Goal: Task Accomplishment & Management: Complete application form

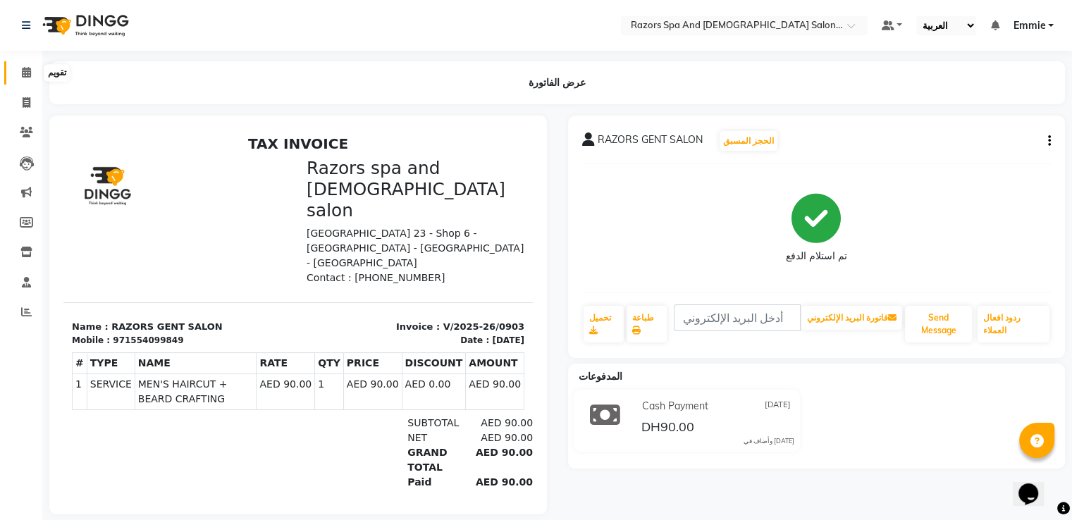
click at [33, 66] on span at bounding box center [26, 73] width 25 height 16
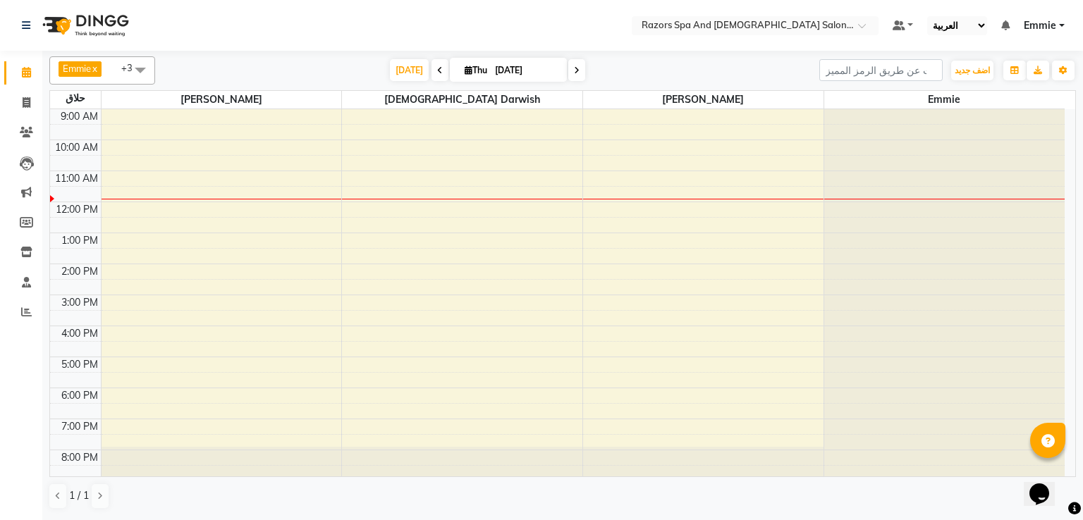
click at [961, 27] on select "English ENGLISH Español العربية मराठी हिंदी ગુજરાતી தமிழ் 中文" at bounding box center [957, 25] width 60 height 19
select select "en"
click at [928, 16] on select "English ENGLISH Español العربية मराठी हिंदी ગુજરાતી தமிழ் 中文" at bounding box center [957, 25] width 60 height 19
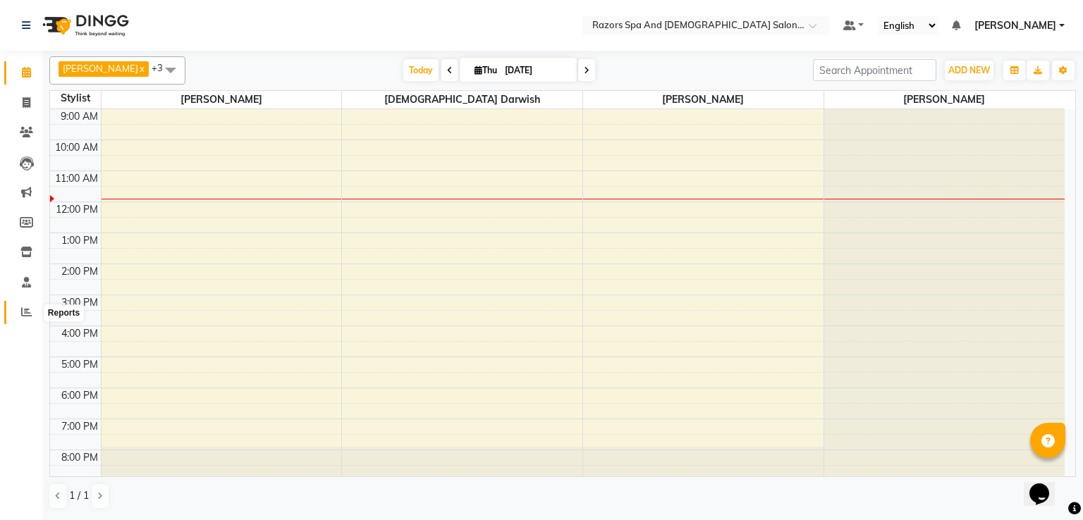
click at [15, 317] on span at bounding box center [26, 313] width 25 height 16
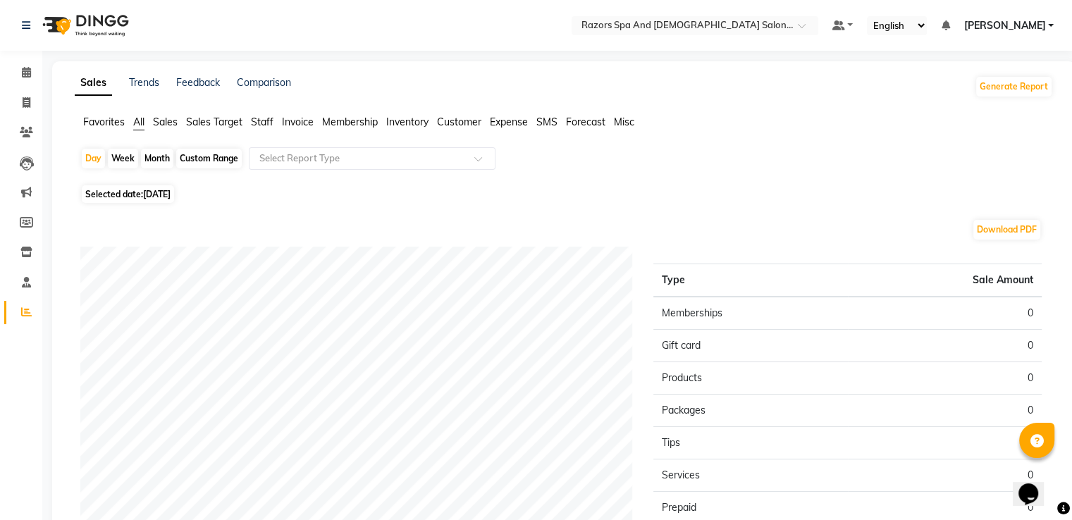
click at [171, 195] on span "[DATE]" at bounding box center [156, 194] width 27 height 11
select select "9"
select select "2025"
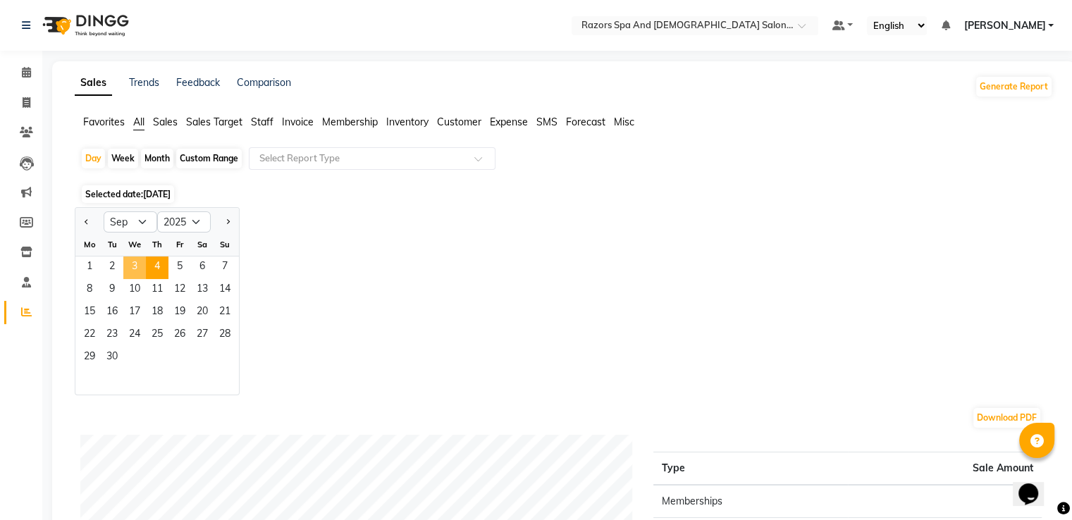
click at [141, 270] on span "3" at bounding box center [134, 268] width 23 height 23
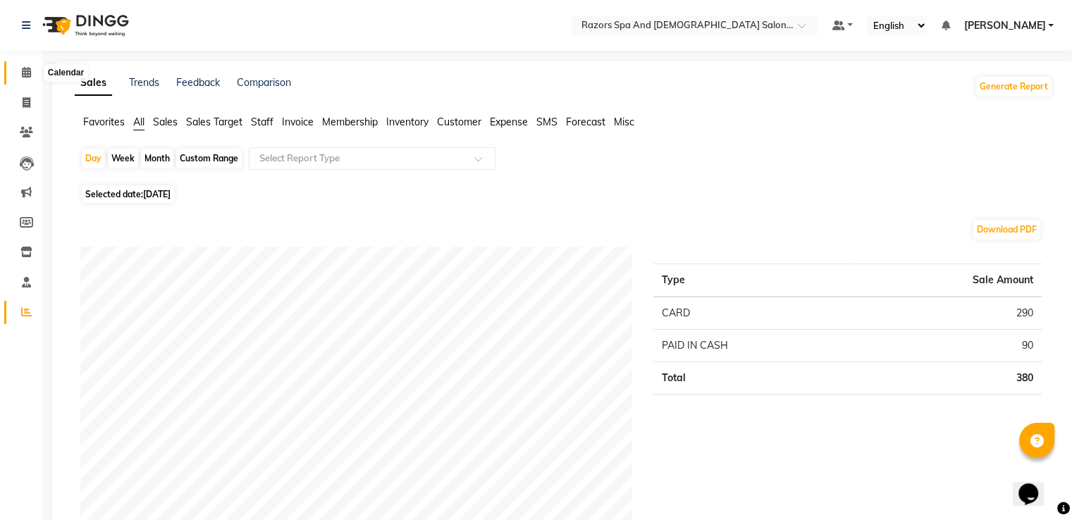
click at [24, 75] on icon at bounding box center [26, 72] width 9 height 11
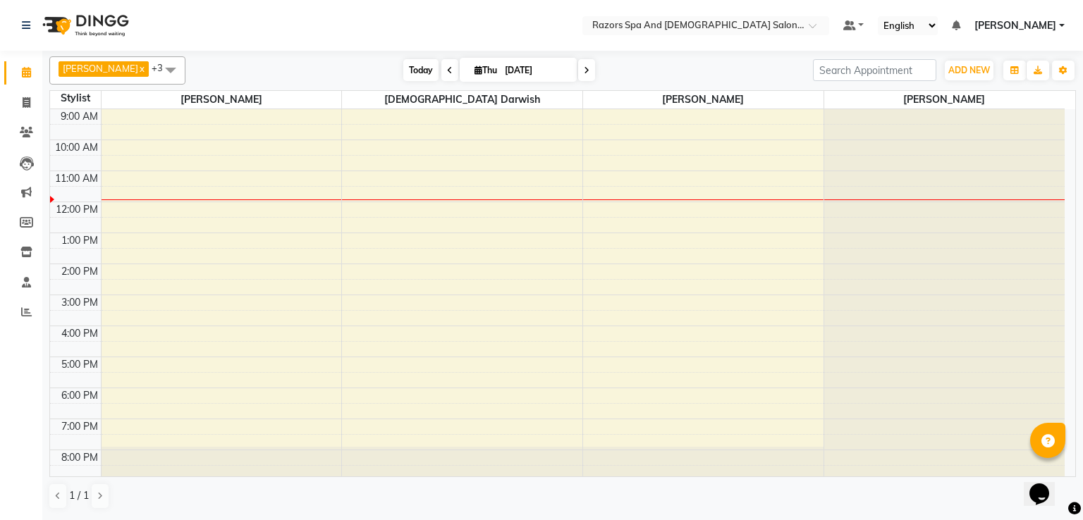
click at [403, 68] on span "Today" at bounding box center [420, 70] width 35 height 22
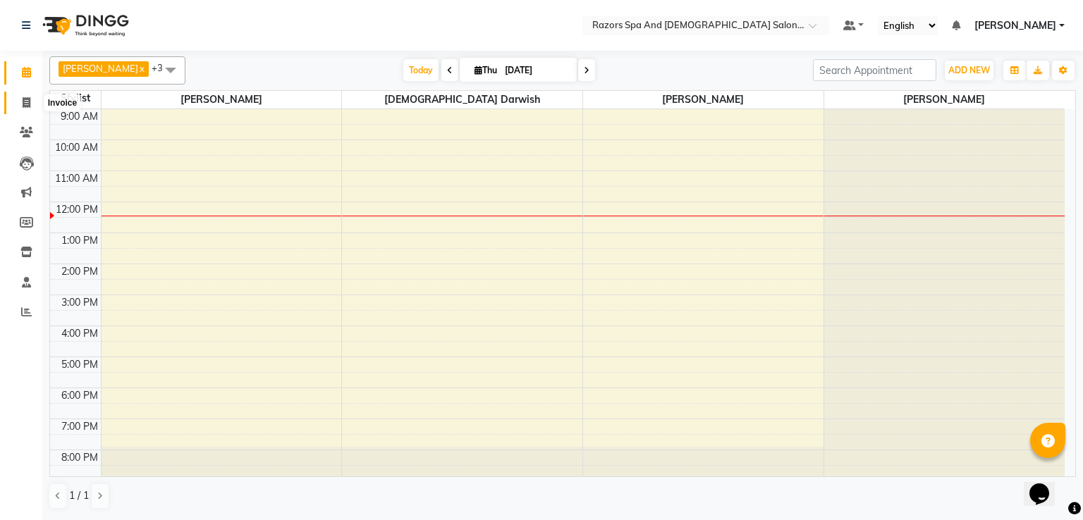
click at [19, 99] on span at bounding box center [26, 103] width 25 height 16
select select "8419"
select select "service"
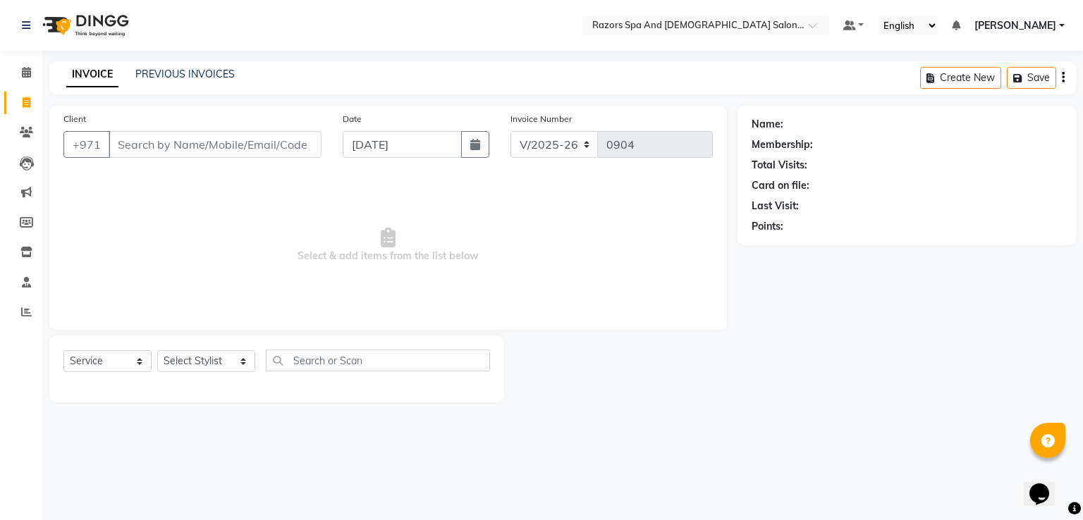
click at [164, 152] on input "Client" at bounding box center [215, 144] width 213 height 27
click at [183, 149] on input "Client" at bounding box center [215, 144] width 213 height 27
click at [225, 145] on input "Client" at bounding box center [215, 144] width 213 height 27
type input "555200946"
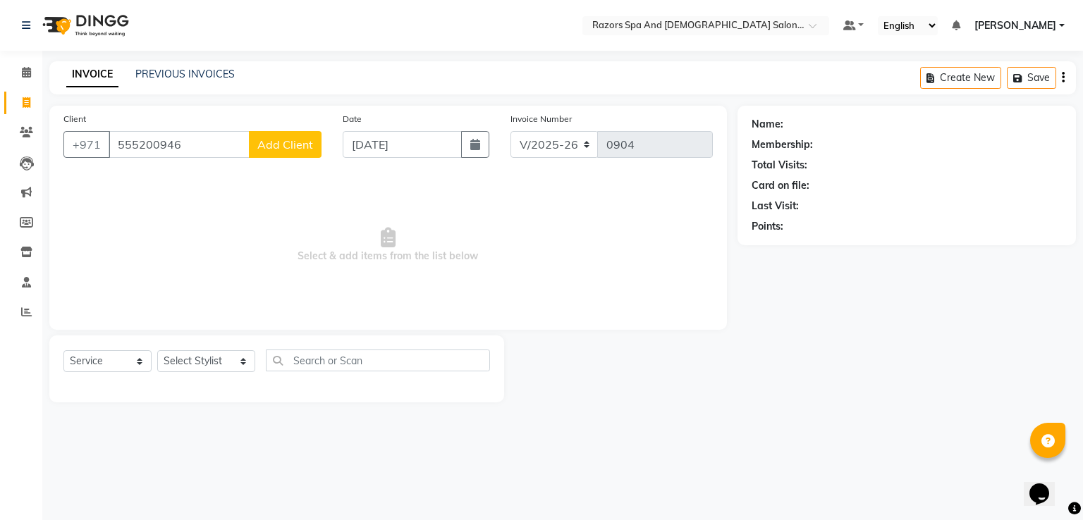
click at [279, 141] on span "Add Client" at bounding box center [285, 144] width 56 height 14
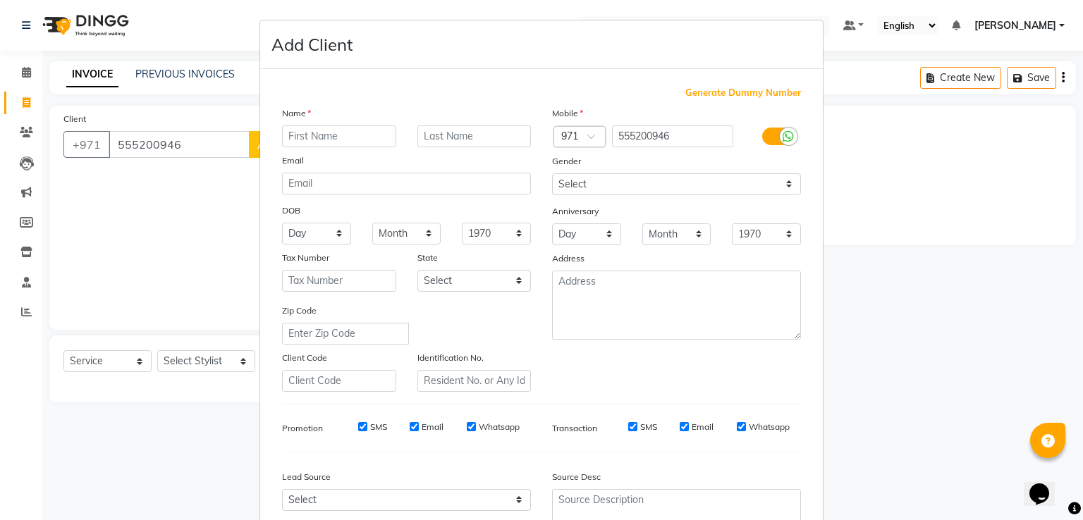
click at [291, 136] on input "text" at bounding box center [339, 136] width 114 height 22
type input "Salar"
click at [682, 183] on select "Select [DEMOGRAPHIC_DATA] [DEMOGRAPHIC_DATA] Other Prefer Not To Say" at bounding box center [676, 184] width 249 height 22
select select "[DEMOGRAPHIC_DATA]"
click at [552, 174] on select "Select [DEMOGRAPHIC_DATA] [DEMOGRAPHIC_DATA] Other Prefer Not To Say" at bounding box center [676, 184] width 249 height 22
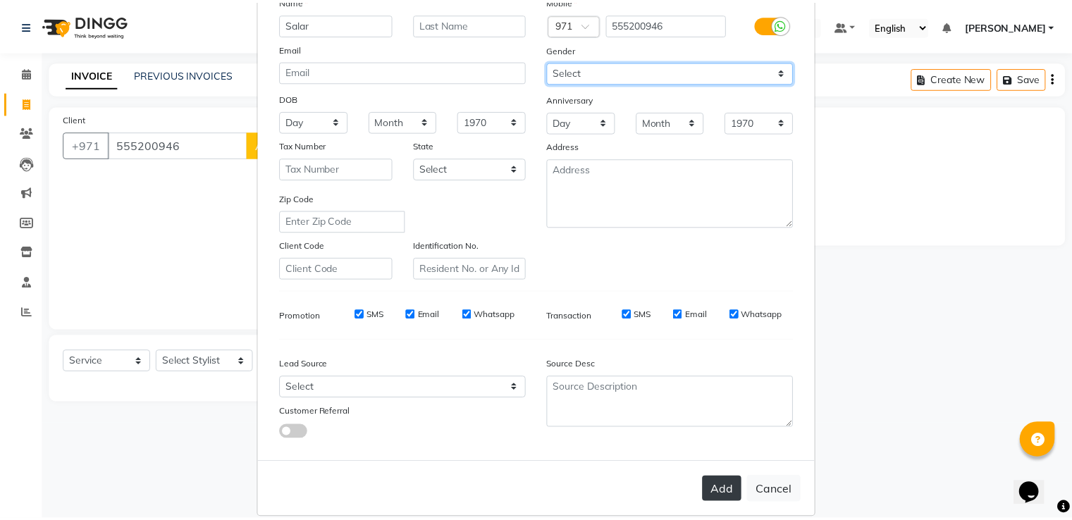
scroll to position [137, 0]
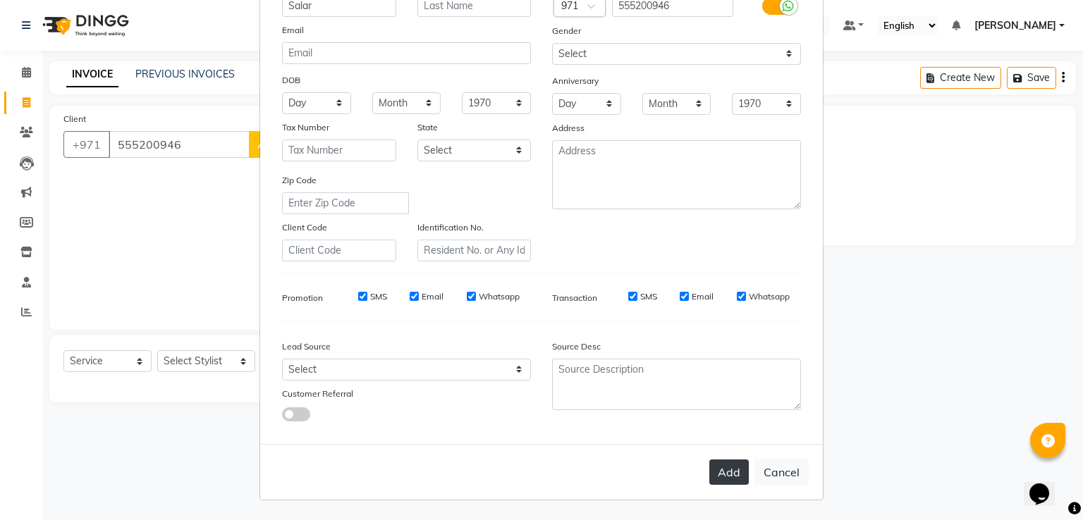
click at [732, 476] on button "Add" at bounding box center [728, 472] width 39 height 25
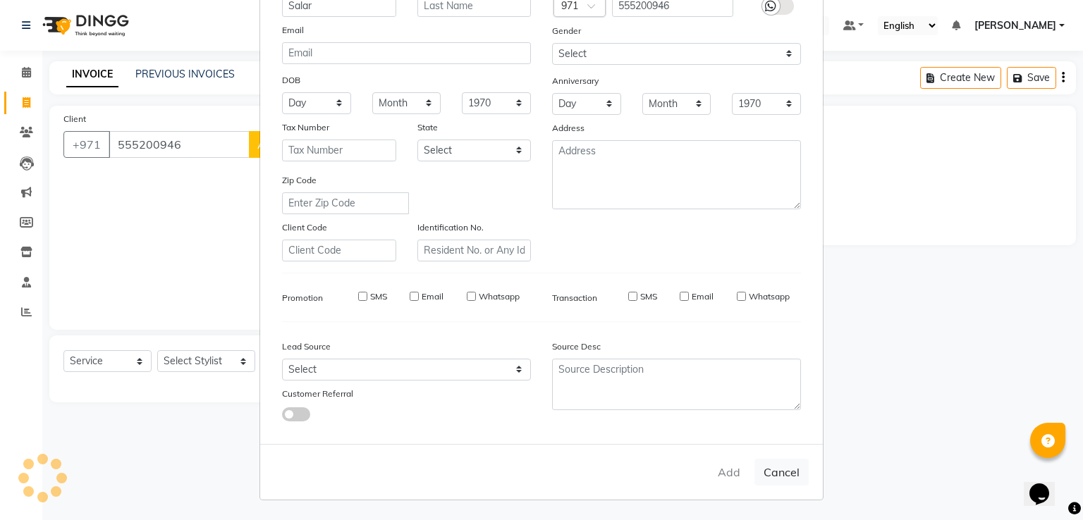
select select
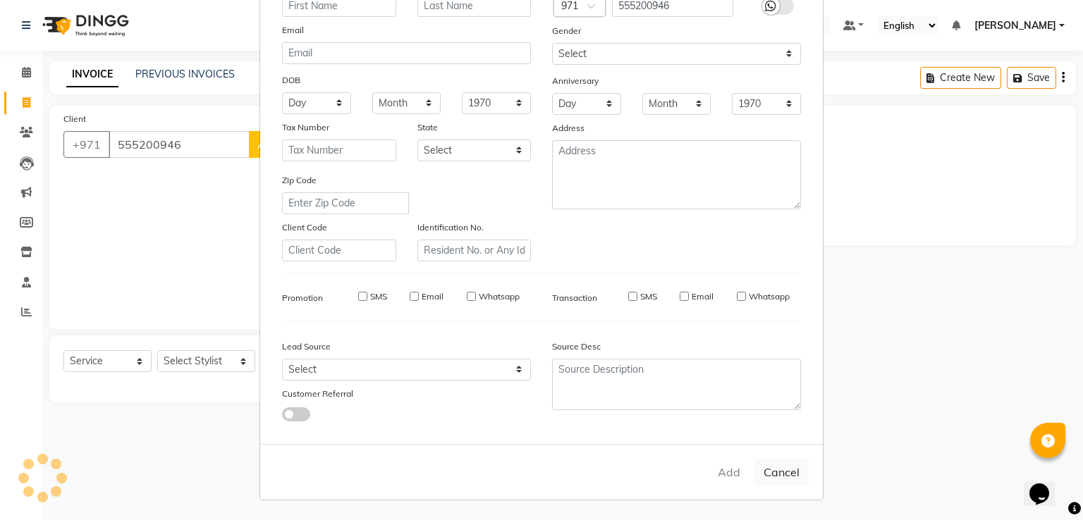
select select
checkbox input "false"
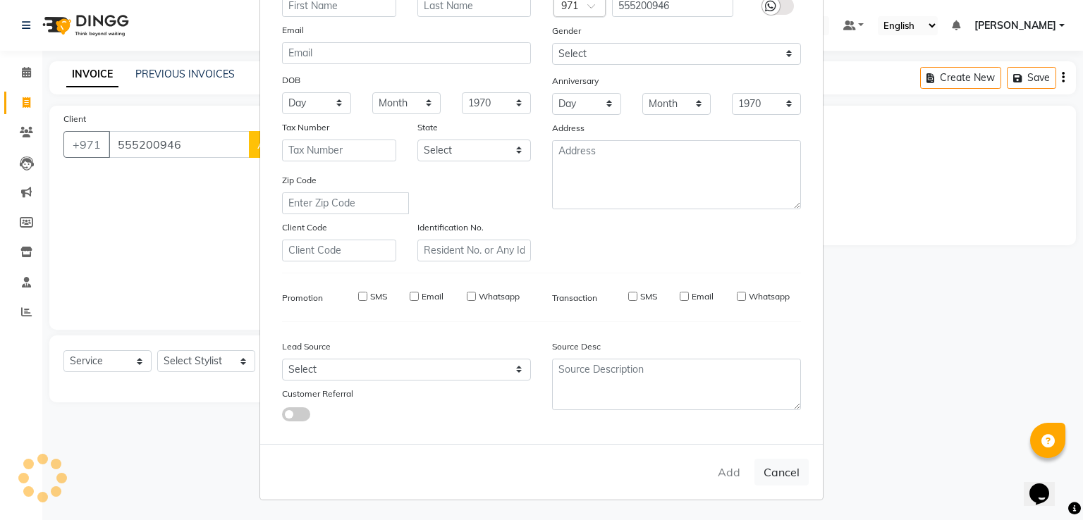
checkbox input "false"
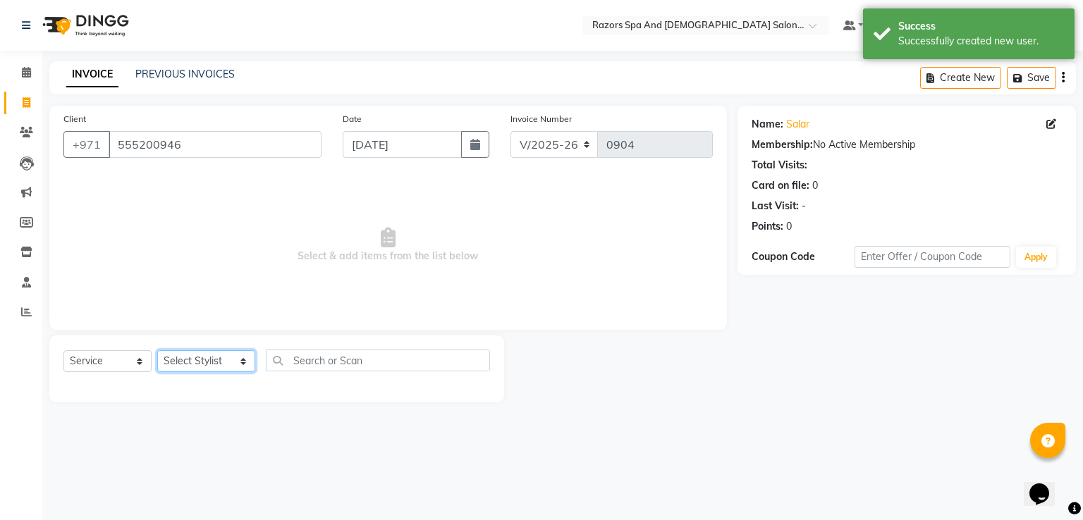
click at [217, 362] on select "Select Stylist Alaseel [PERSON_NAME] [PERSON_NAME] Islam [PERSON_NAME] [PERSON_…" at bounding box center [206, 361] width 98 height 22
select select "81367"
click at [157, 351] on select "Select Stylist Alaseel [PERSON_NAME] [PERSON_NAME] Islam [PERSON_NAME] [PERSON_…" at bounding box center [206, 361] width 98 height 22
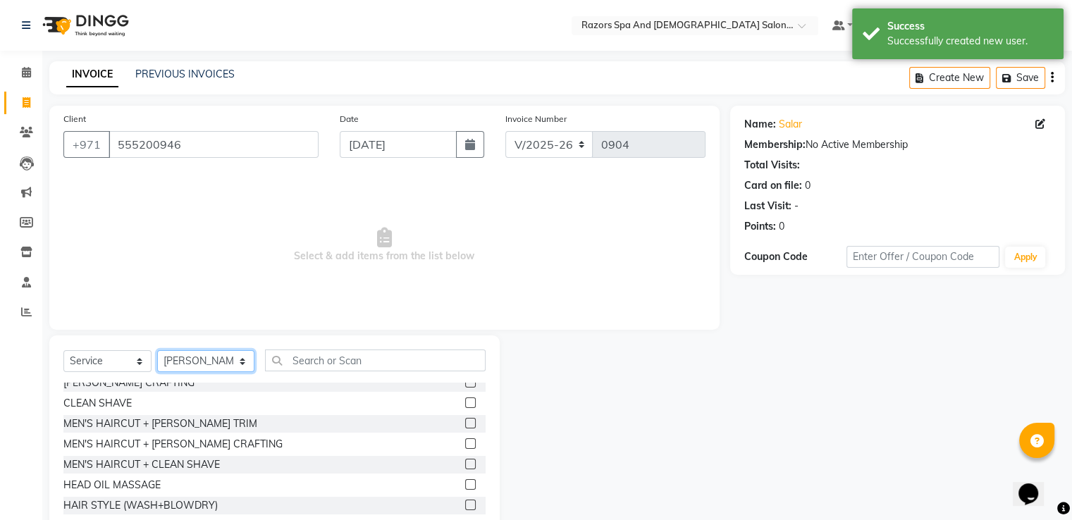
scroll to position [123, 0]
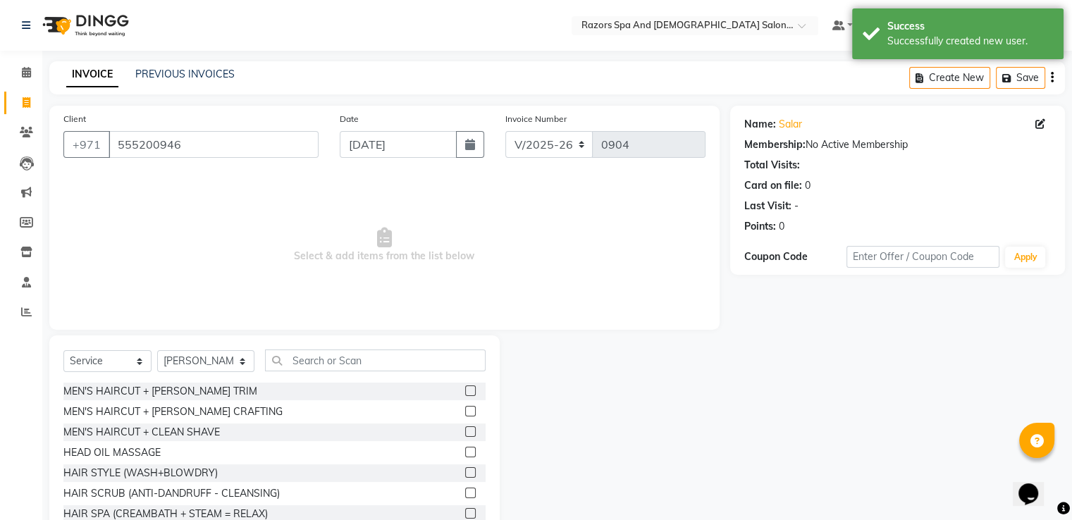
click at [465, 410] on label at bounding box center [470, 411] width 11 height 11
click at [465, 410] on input "checkbox" at bounding box center [469, 411] width 9 height 9
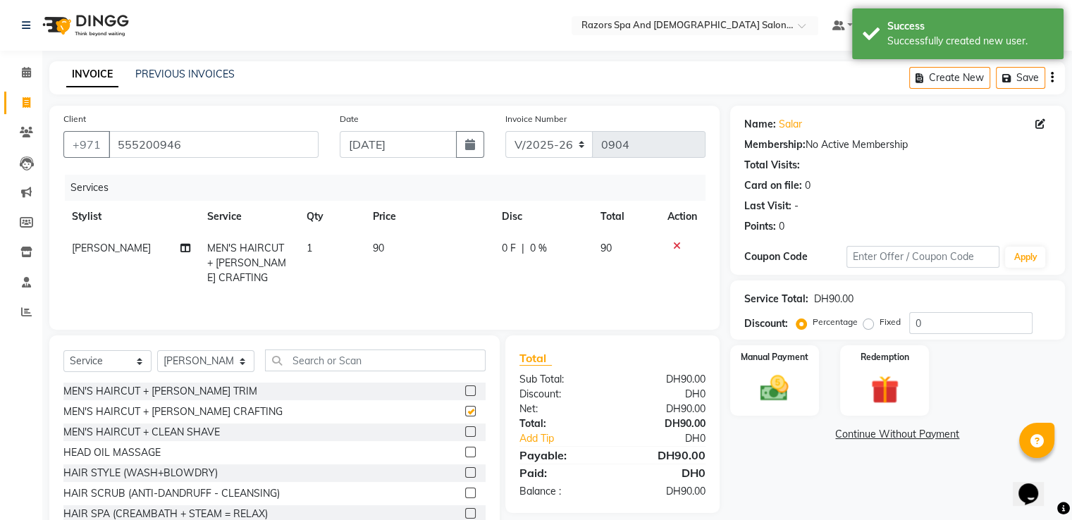
checkbox input "false"
drag, startPoint x: 769, startPoint y: 403, endPoint x: 759, endPoint y: 392, distance: 15.5
click at [768, 401] on img at bounding box center [774, 389] width 47 height 34
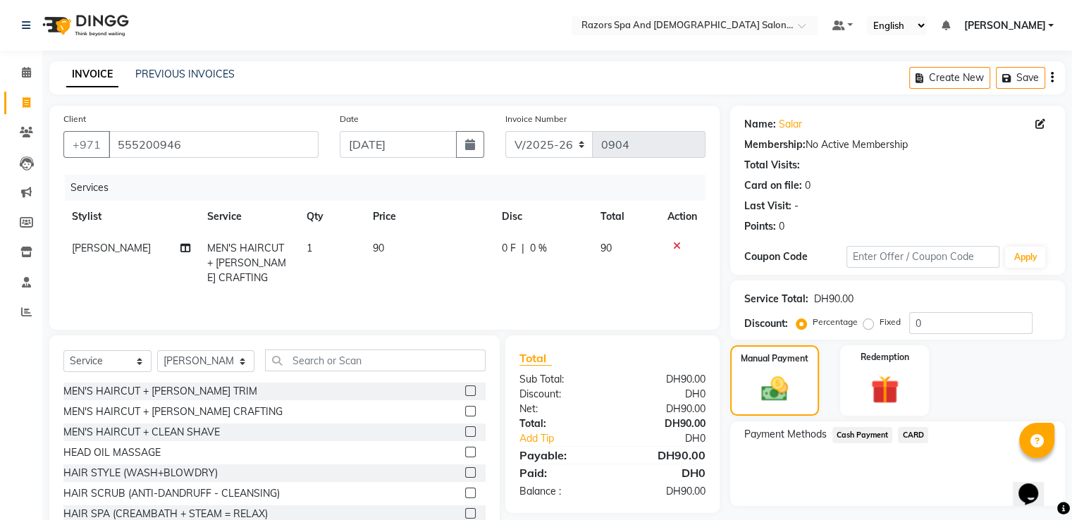
click at [861, 434] on span "Cash Payment" at bounding box center [863, 435] width 61 height 16
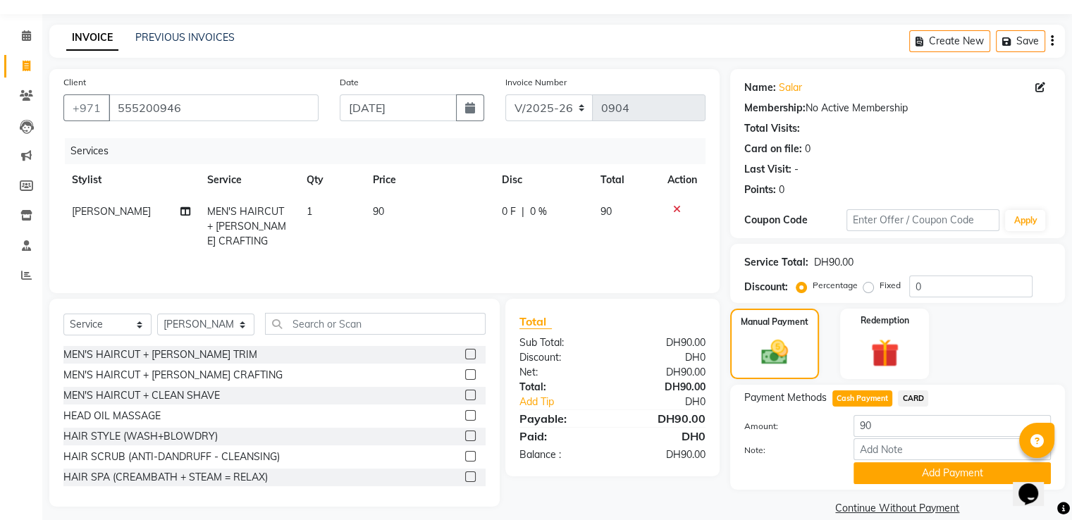
scroll to position [57, 0]
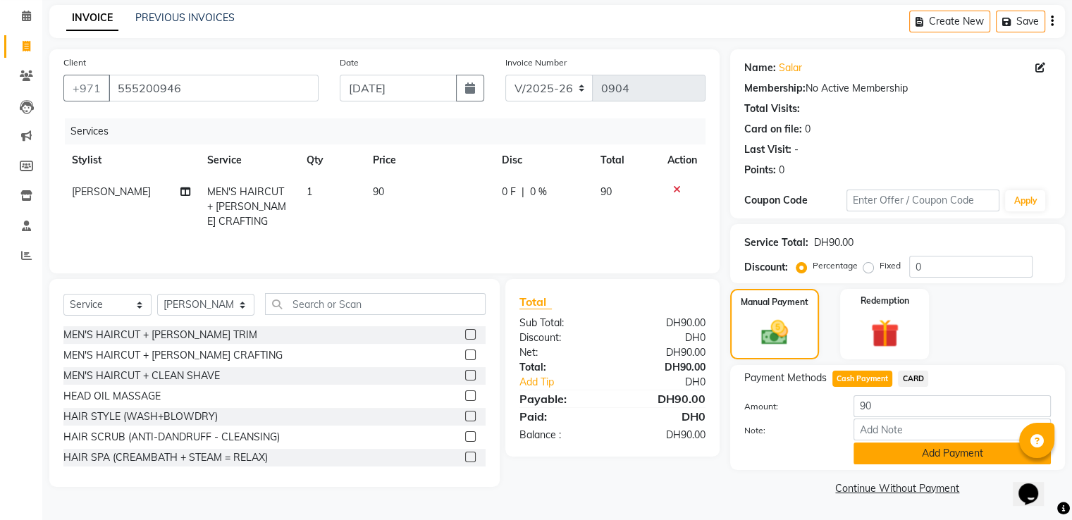
click at [891, 459] on button "Add Payment" at bounding box center [952, 454] width 197 height 22
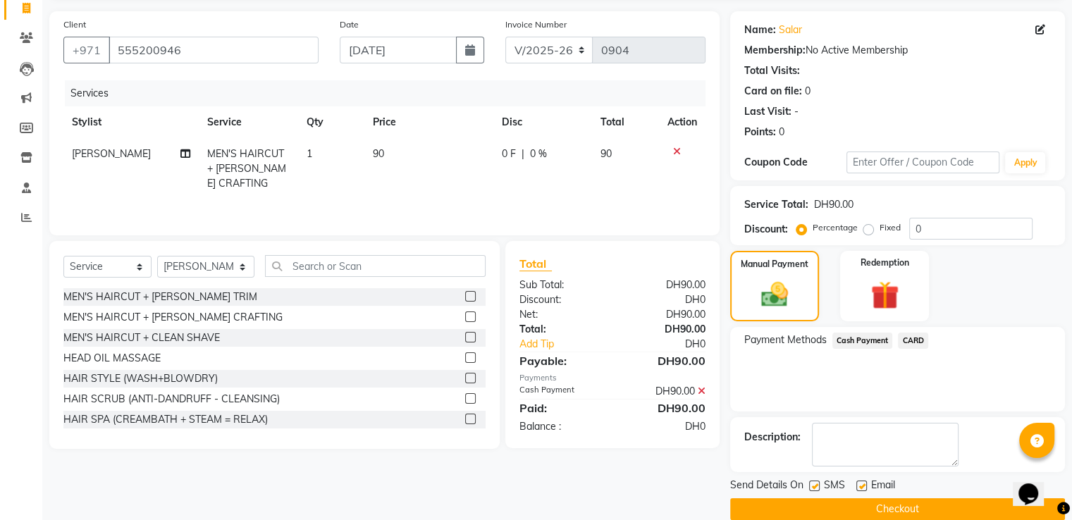
scroll to position [115, 0]
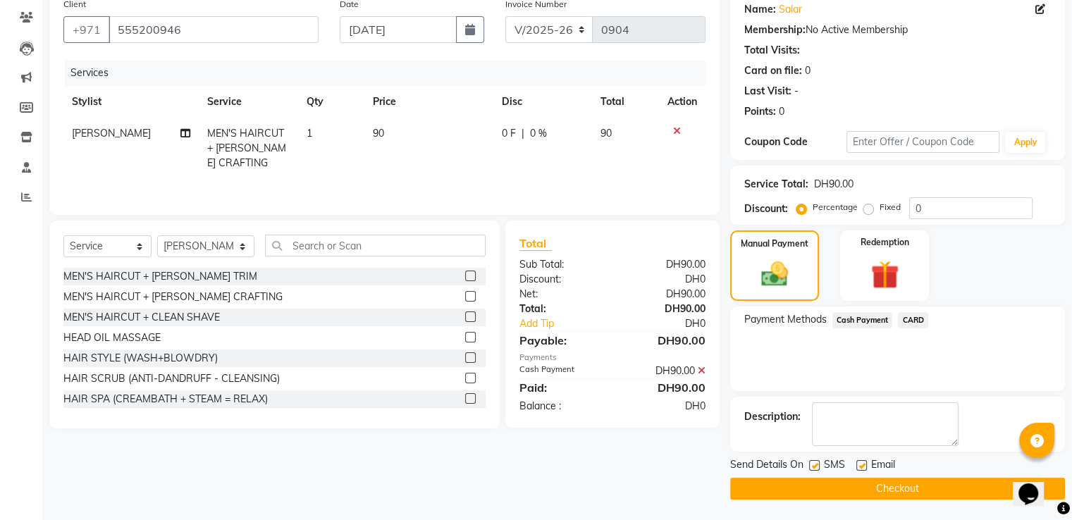
click at [791, 484] on button "Checkout" at bounding box center [897, 489] width 335 height 22
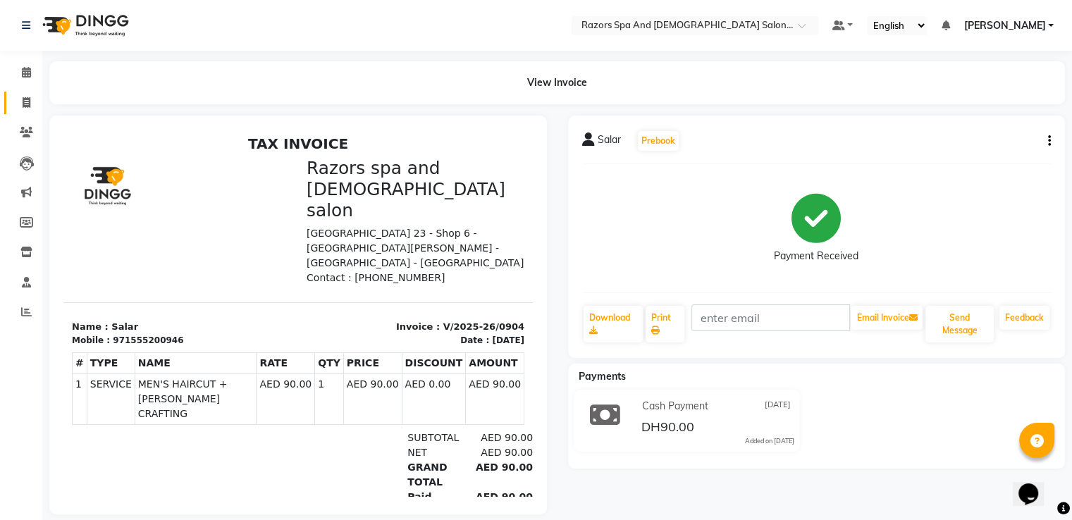
click at [28, 106] on icon at bounding box center [27, 102] width 8 height 11
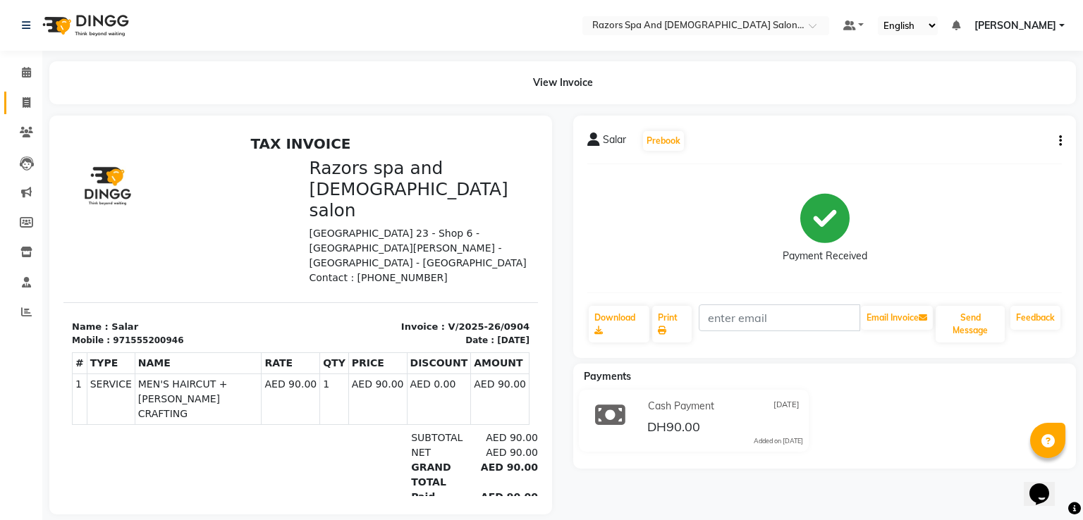
select select "8419"
select select "service"
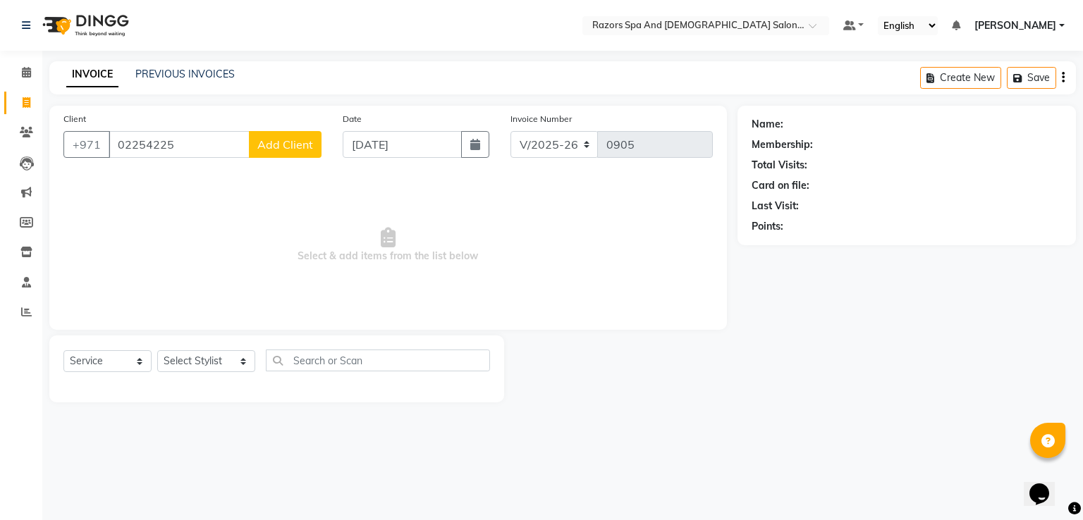
type input "02254225"
click at [258, 136] on button "Add Client" at bounding box center [285, 144] width 73 height 27
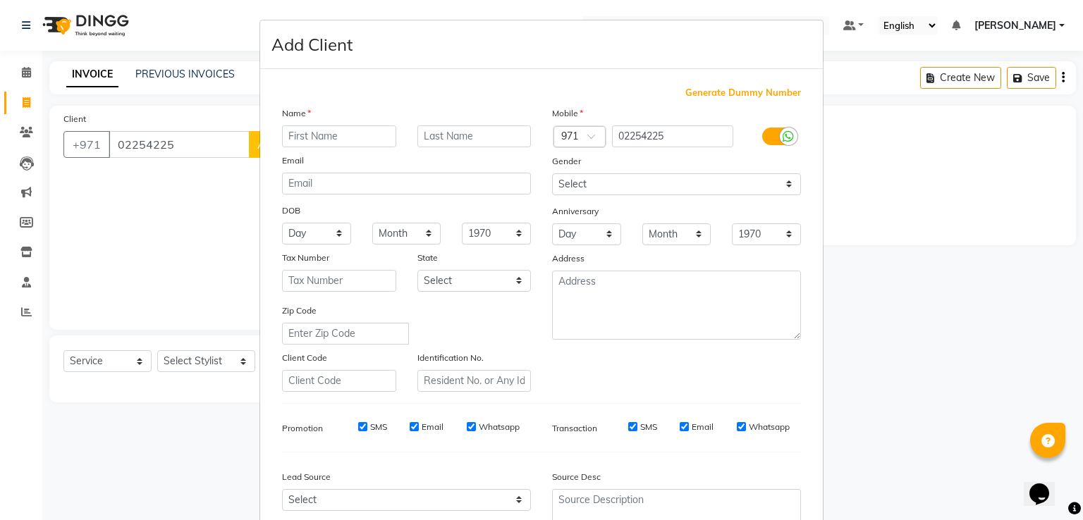
click at [364, 135] on input "text" at bounding box center [339, 136] width 114 height 22
type input "Faizy"
click at [598, 184] on select "Select [DEMOGRAPHIC_DATA] [DEMOGRAPHIC_DATA] Other Prefer Not To Say" at bounding box center [676, 184] width 249 height 22
select select "[DEMOGRAPHIC_DATA]"
click at [552, 174] on select "Select [DEMOGRAPHIC_DATA] [DEMOGRAPHIC_DATA] Other Prefer Not To Say" at bounding box center [676, 184] width 249 height 22
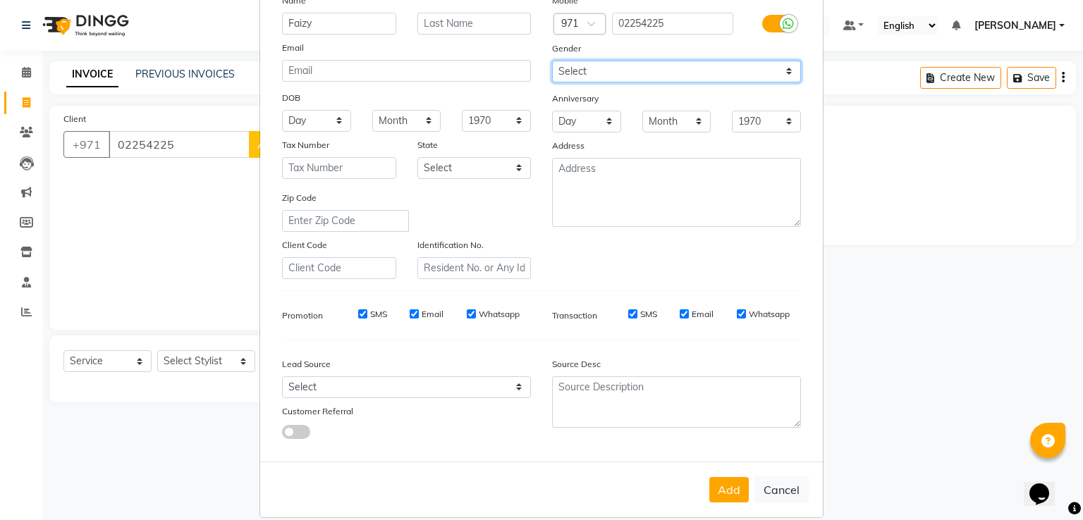
scroll to position [137, 0]
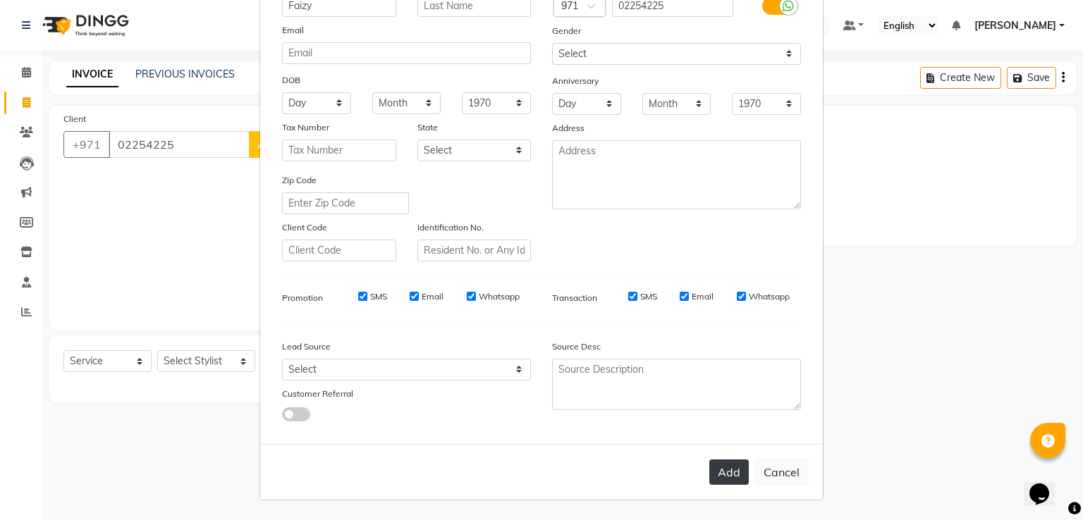
click at [713, 467] on button "Add" at bounding box center [728, 472] width 39 height 25
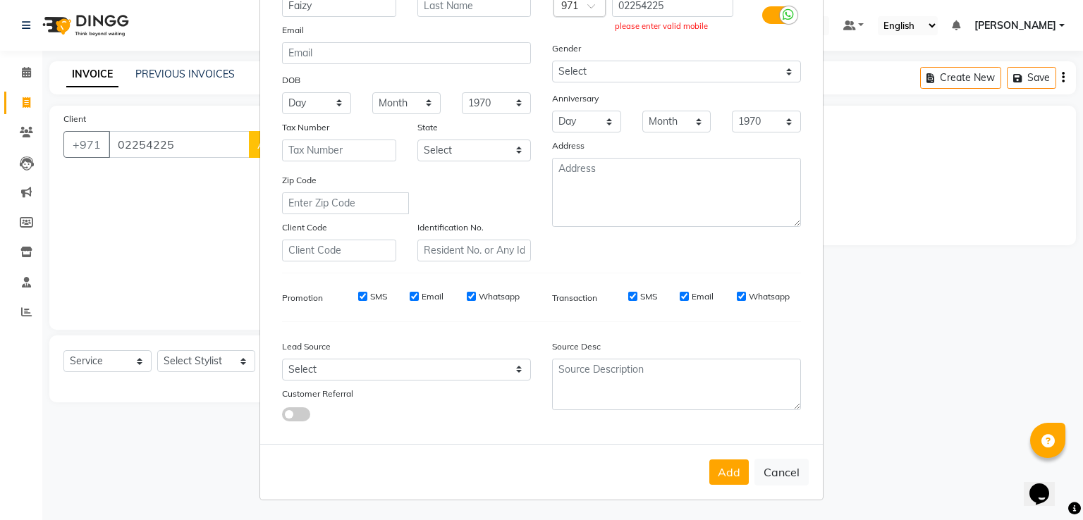
scroll to position [0, 0]
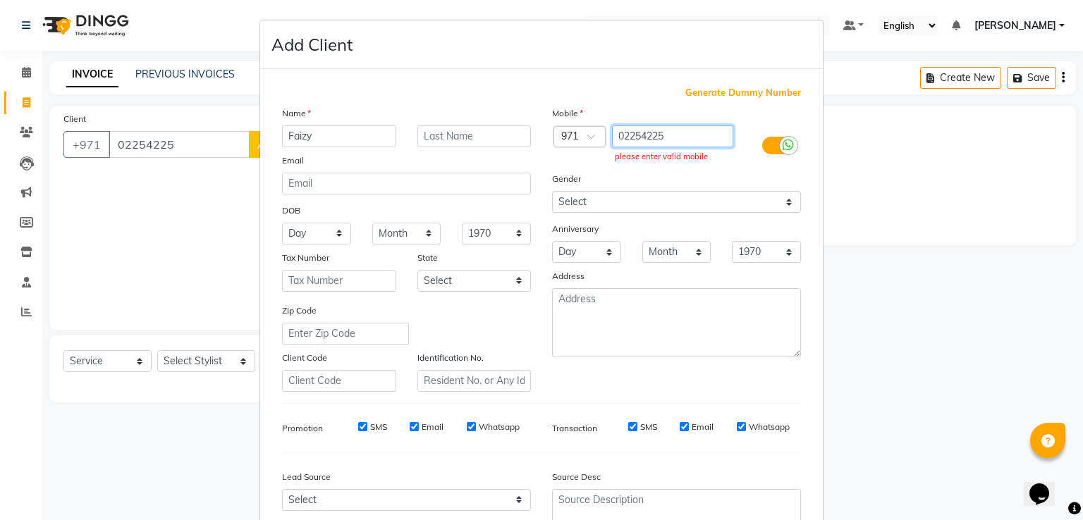
click at [615, 137] on input "02254225" at bounding box center [673, 136] width 122 height 22
click at [616, 137] on input "02254225" at bounding box center [673, 136] width 122 height 22
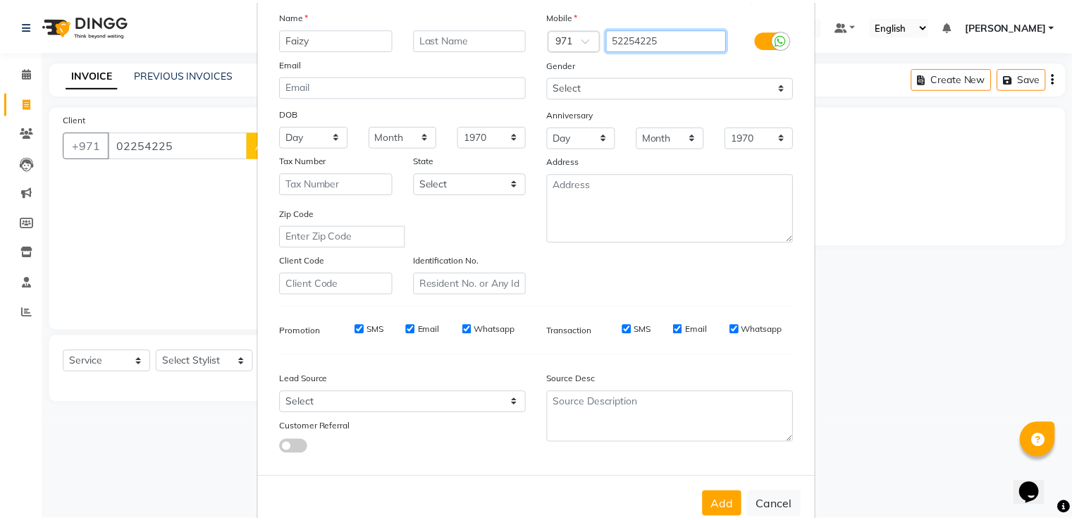
scroll to position [137, 0]
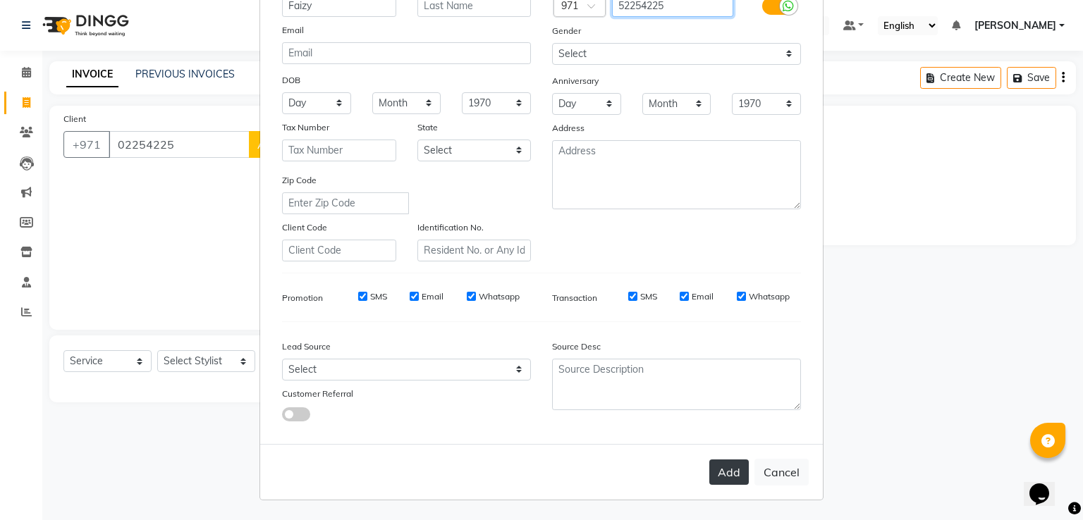
type input "52254225"
click at [725, 472] on button "Add" at bounding box center [728, 472] width 39 height 25
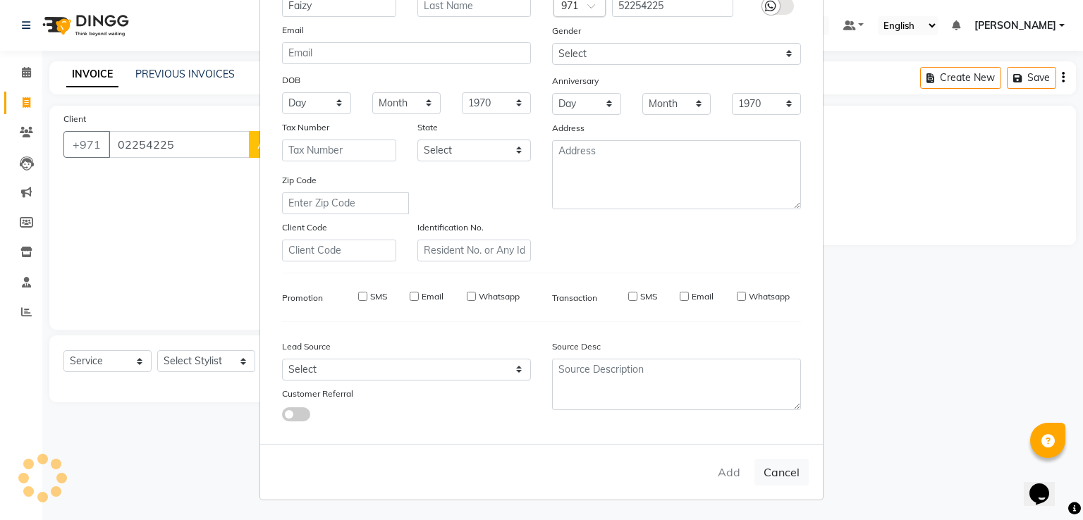
type input "52254225"
select select
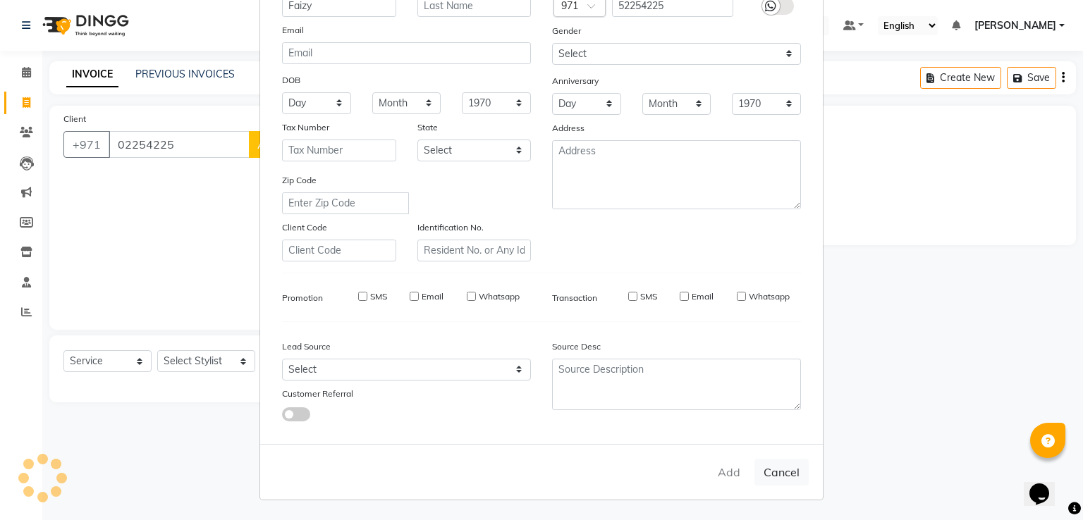
select select
checkbox input "false"
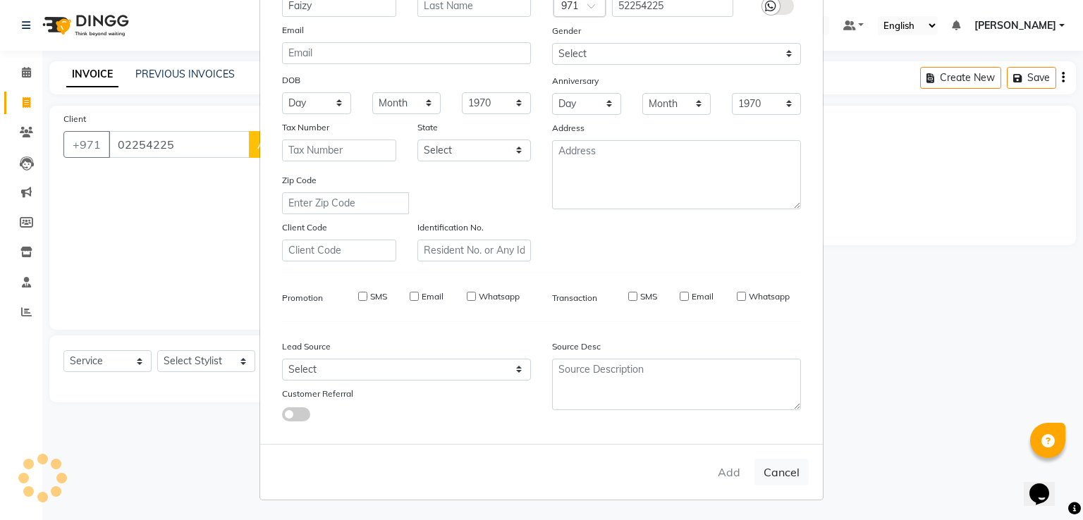
checkbox input "false"
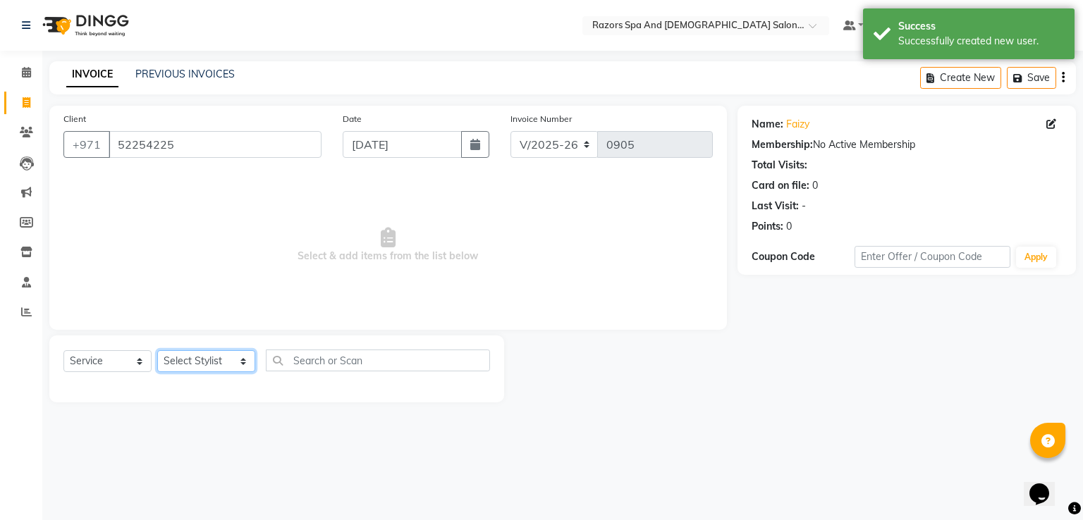
click at [201, 357] on select "Select Stylist Alaseel [PERSON_NAME] [PERSON_NAME] Islam [PERSON_NAME] [PERSON_…" at bounding box center [206, 361] width 98 height 22
select select "81371"
click at [157, 351] on select "Select Stylist Alaseel [PERSON_NAME] [PERSON_NAME] Islam [PERSON_NAME] [PERSON_…" at bounding box center [206, 361] width 98 height 22
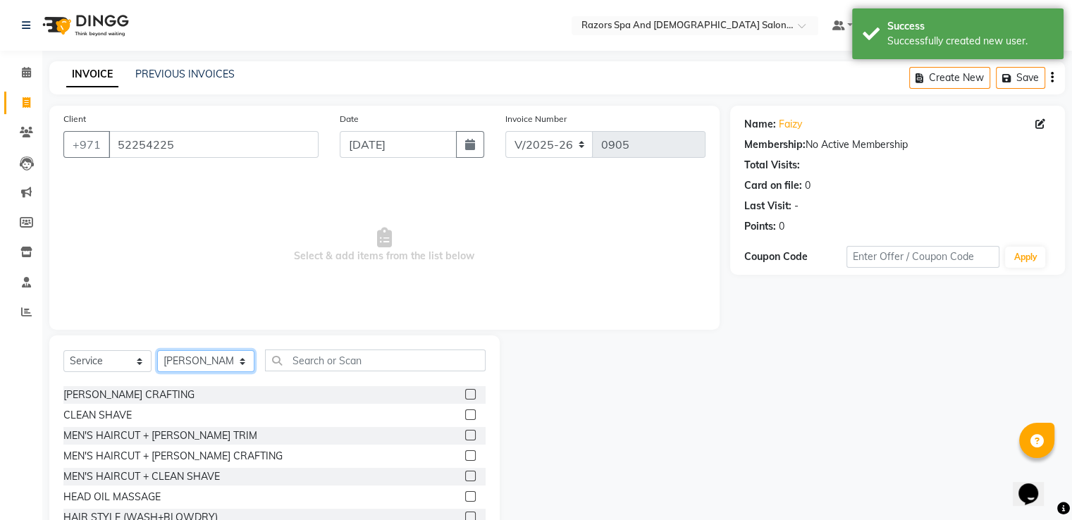
scroll to position [123, 0]
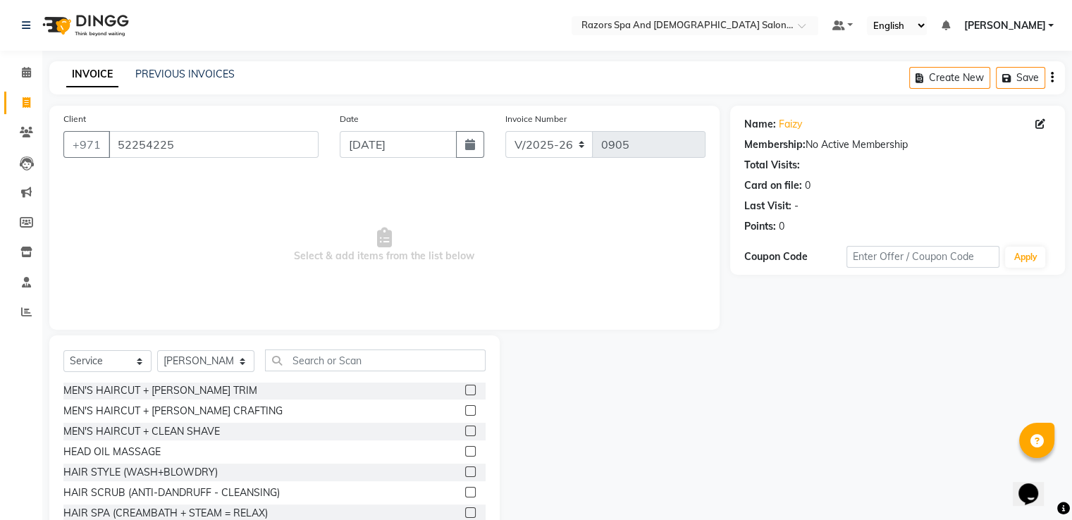
click at [465, 408] on label at bounding box center [470, 410] width 11 height 11
click at [465, 408] on input "checkbox" at bounding box center [469, 411] width 9 height 9
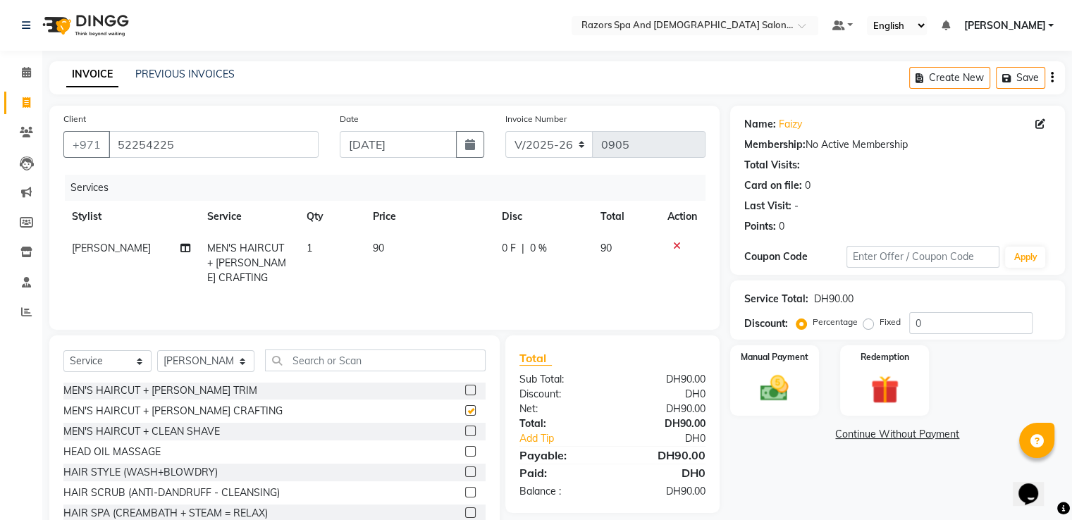
checkbox input "false"
click at [780, 380] on img at bounding box center [774, 389] width 47 height 34
click at [858, 436] on span "Cash Payment" at bounding box center [863, 435] width 61 height 16
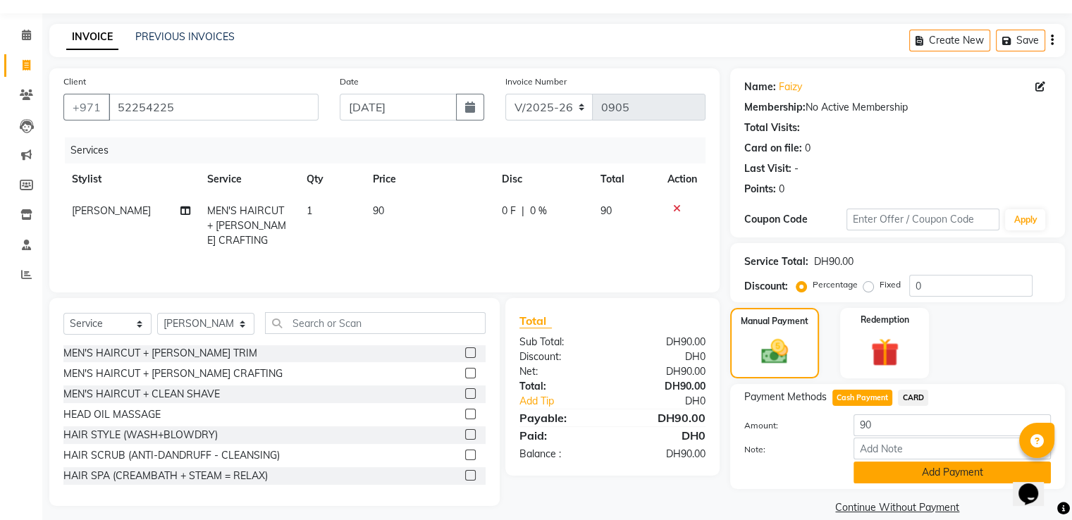
scroll to position [57, 0]
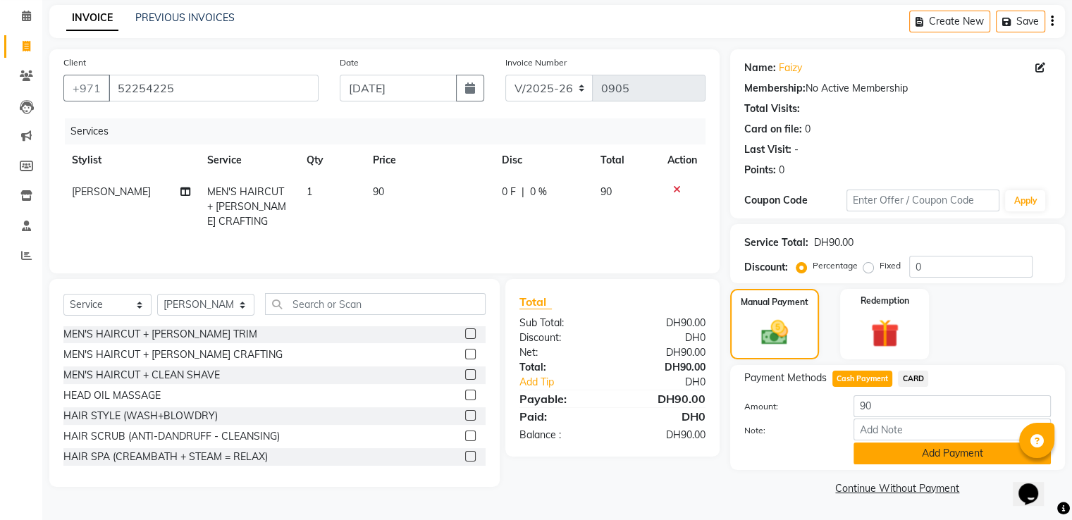
click at [900, 459] on button "Add Payment" at bounding box center [952, 454] width 197 height 22
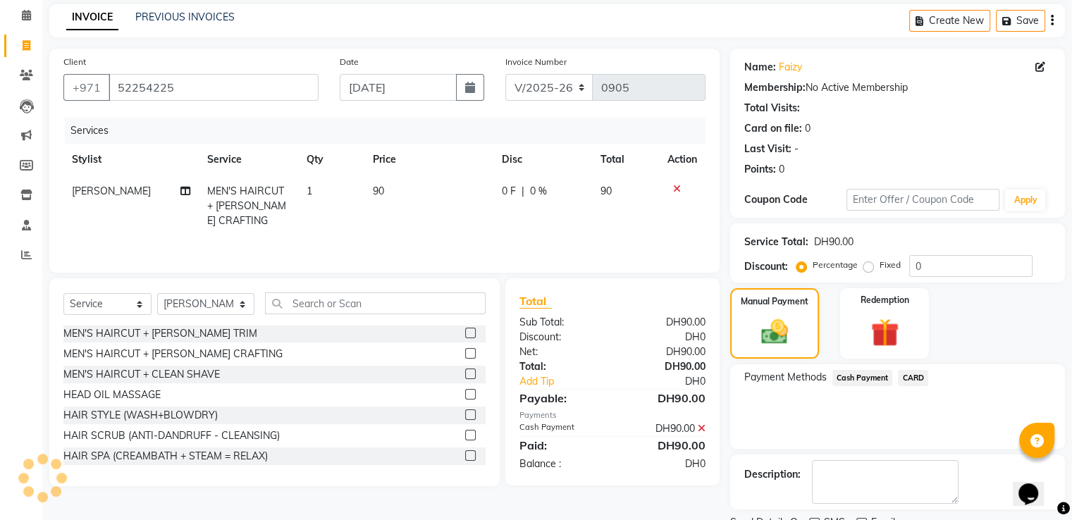
scroll to position [115, 0]
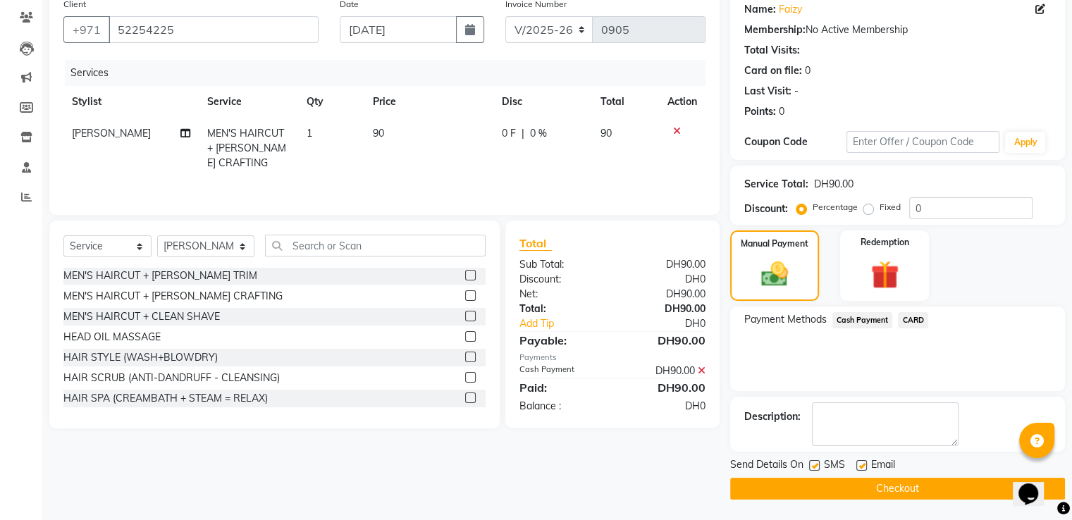
click at [842, 496] on button "Checkout" at bounding box center [897, 489] width 335 height 22
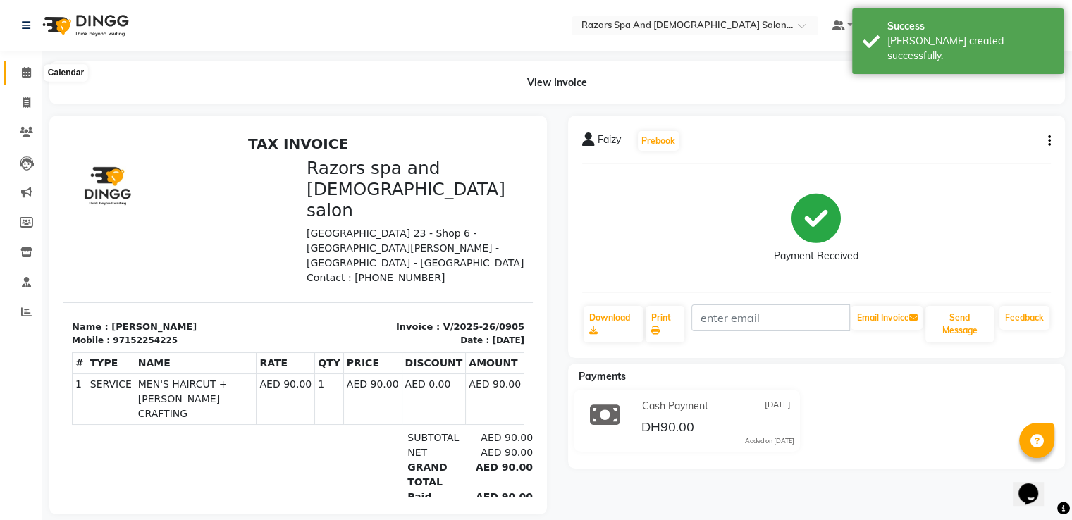
click at [26, 76] on icon at bounding box center [26, 72] width 9 height 11
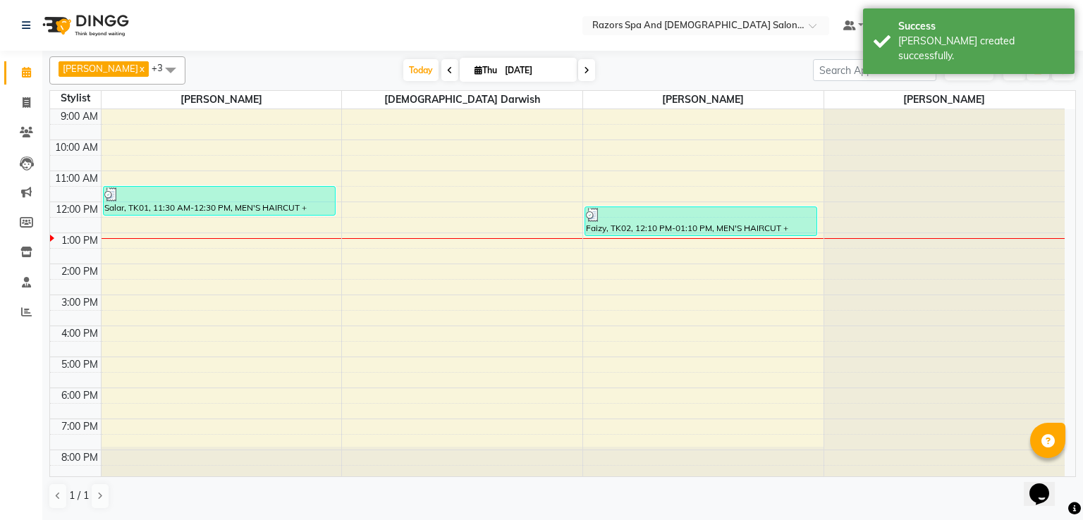
click at [213, 204] on div "Salar, TK01, 11:30 AM-12:30 PM, MEN'S HAIRCUT + [PERSON_NAME] CRAFTING" at bounding box center [219, 201] width 231 height 28
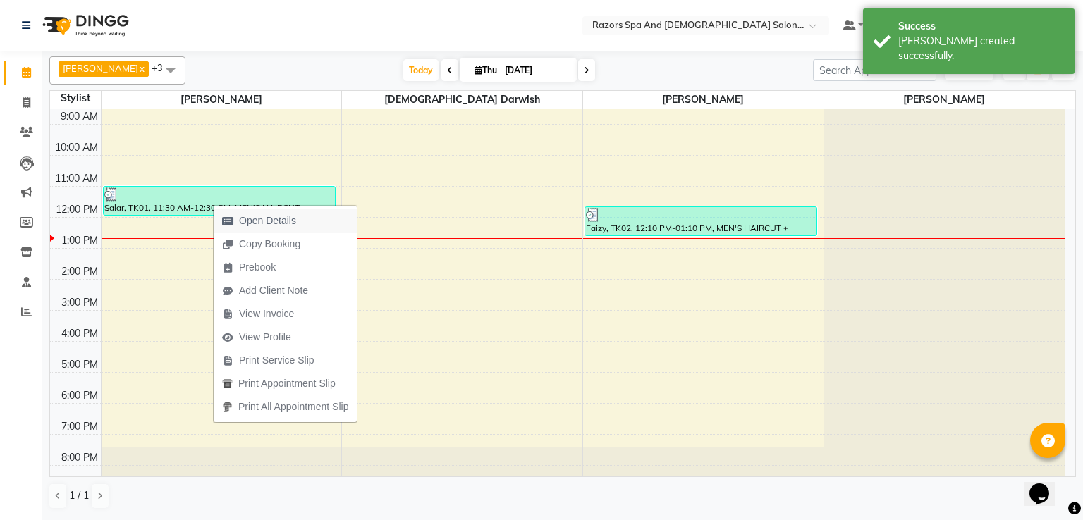
click at [281, 223] on span "Open Details" at bounding box center [267, 221] width 57 height 15
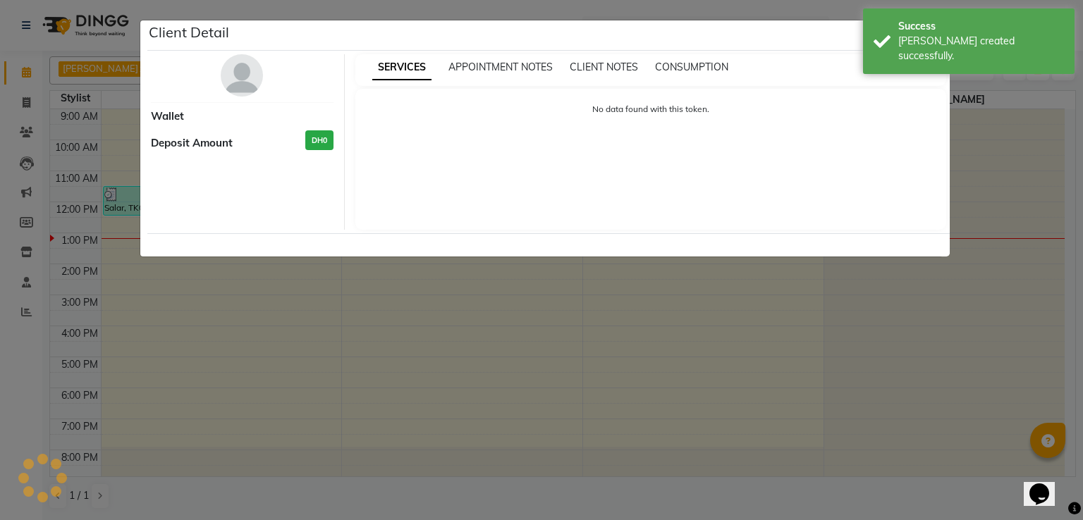
select select "3"
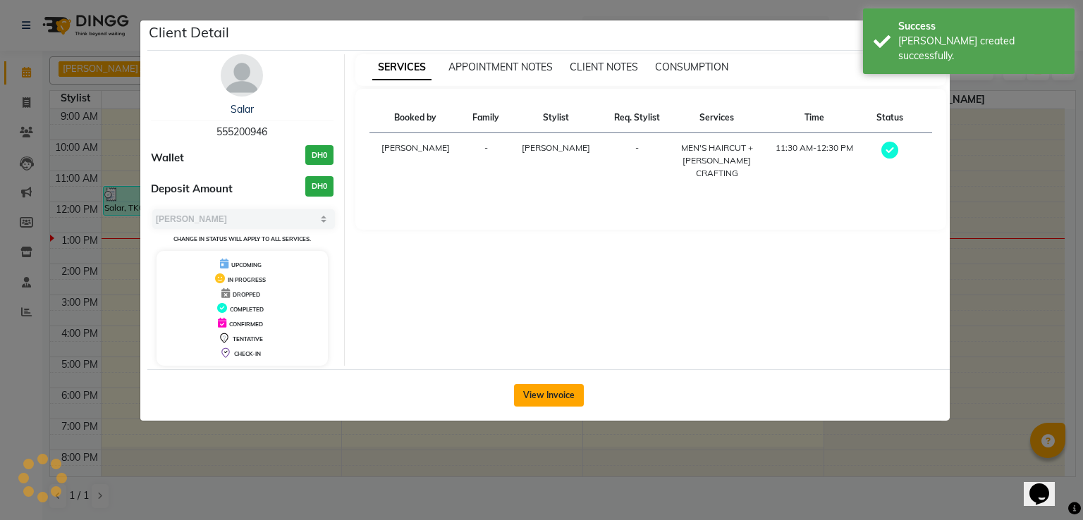
click at [548, 392] on button "View Invoice" at bounding box center [549, 395] width 70 height 23
